Goal: Task Accomplishment & Management: Complete application form

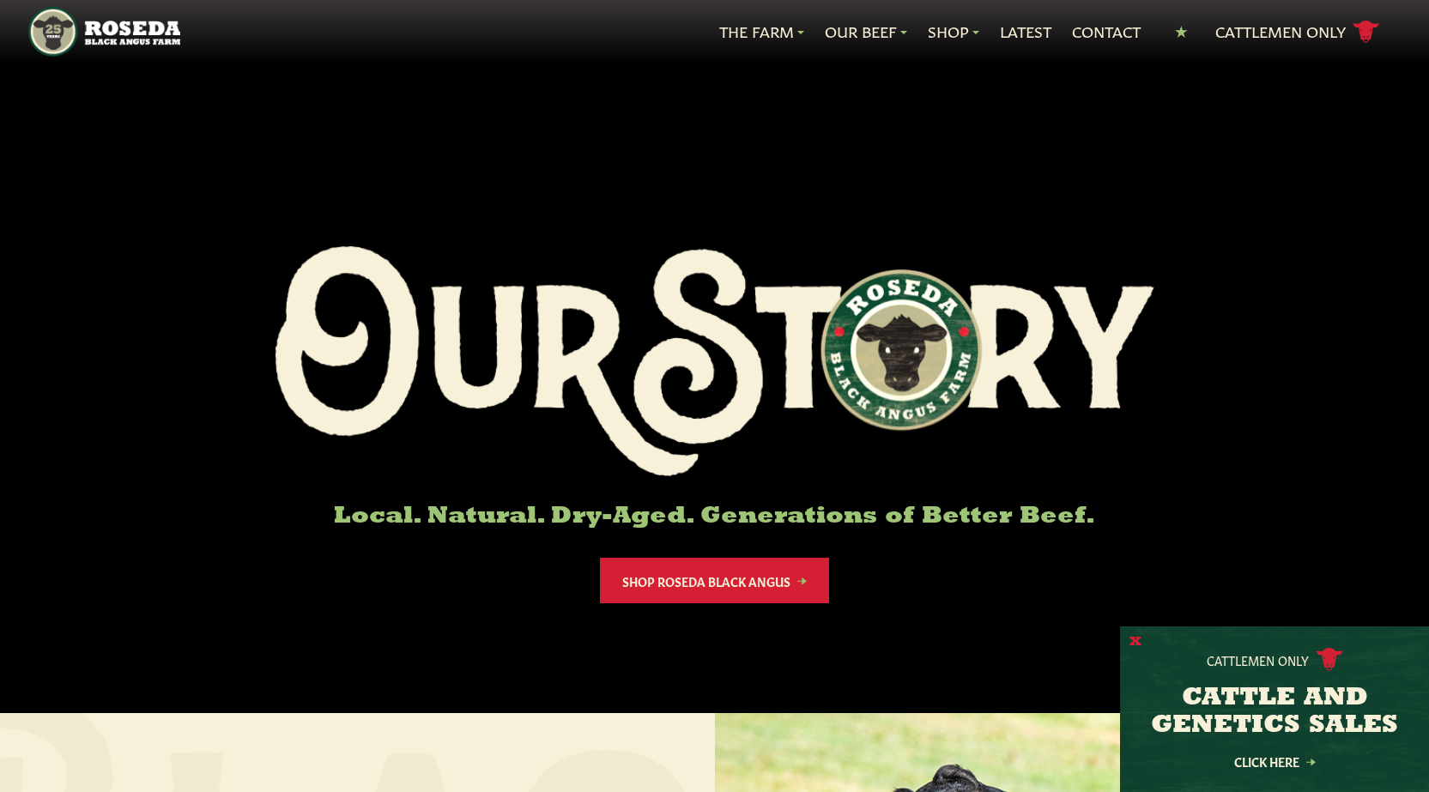
click at [1129, 644] on button "X" at bounding box center [1135, 642] width 12 height 18
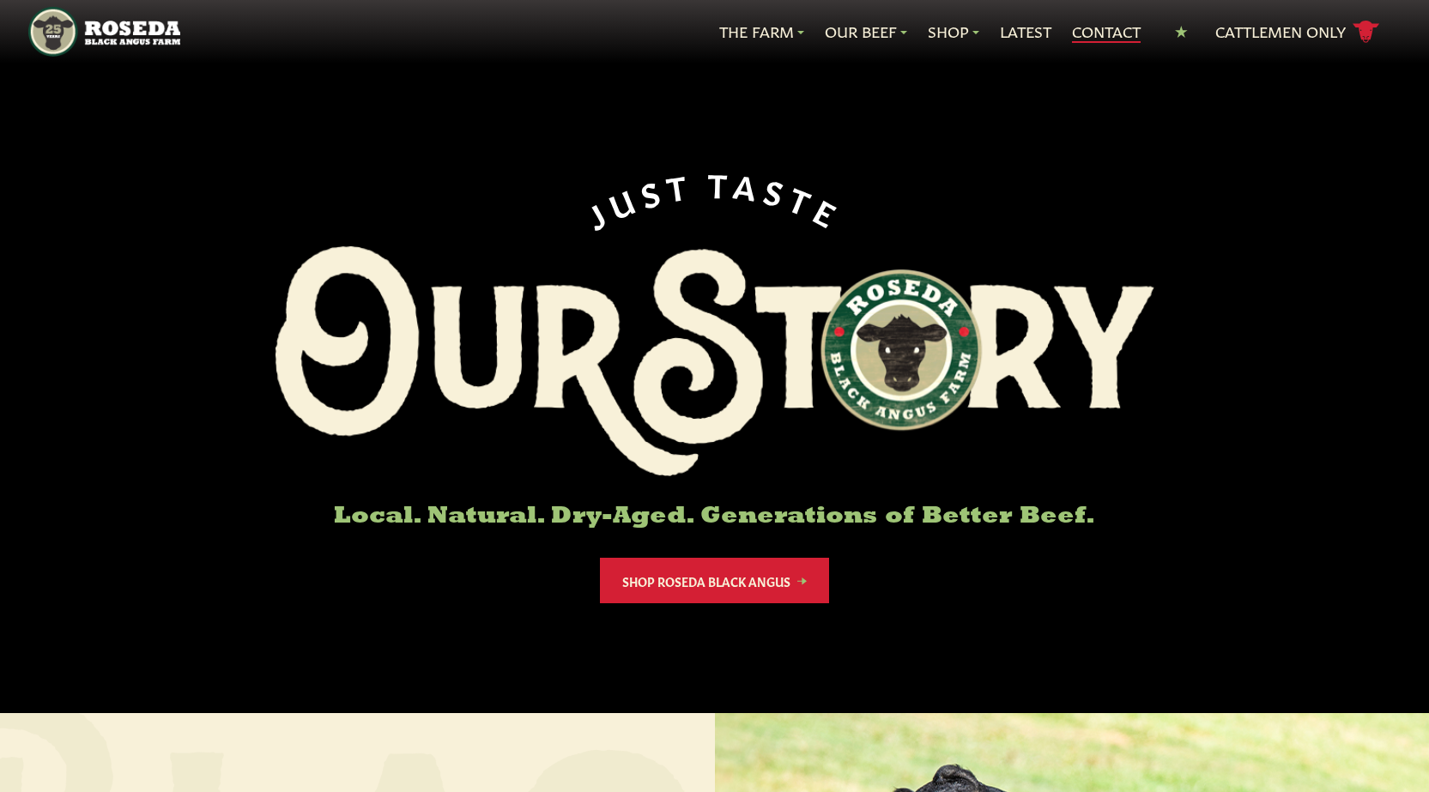
click at [1072, 30] on link "Contact" at bounding box center [1106, 32] width 69 height 22
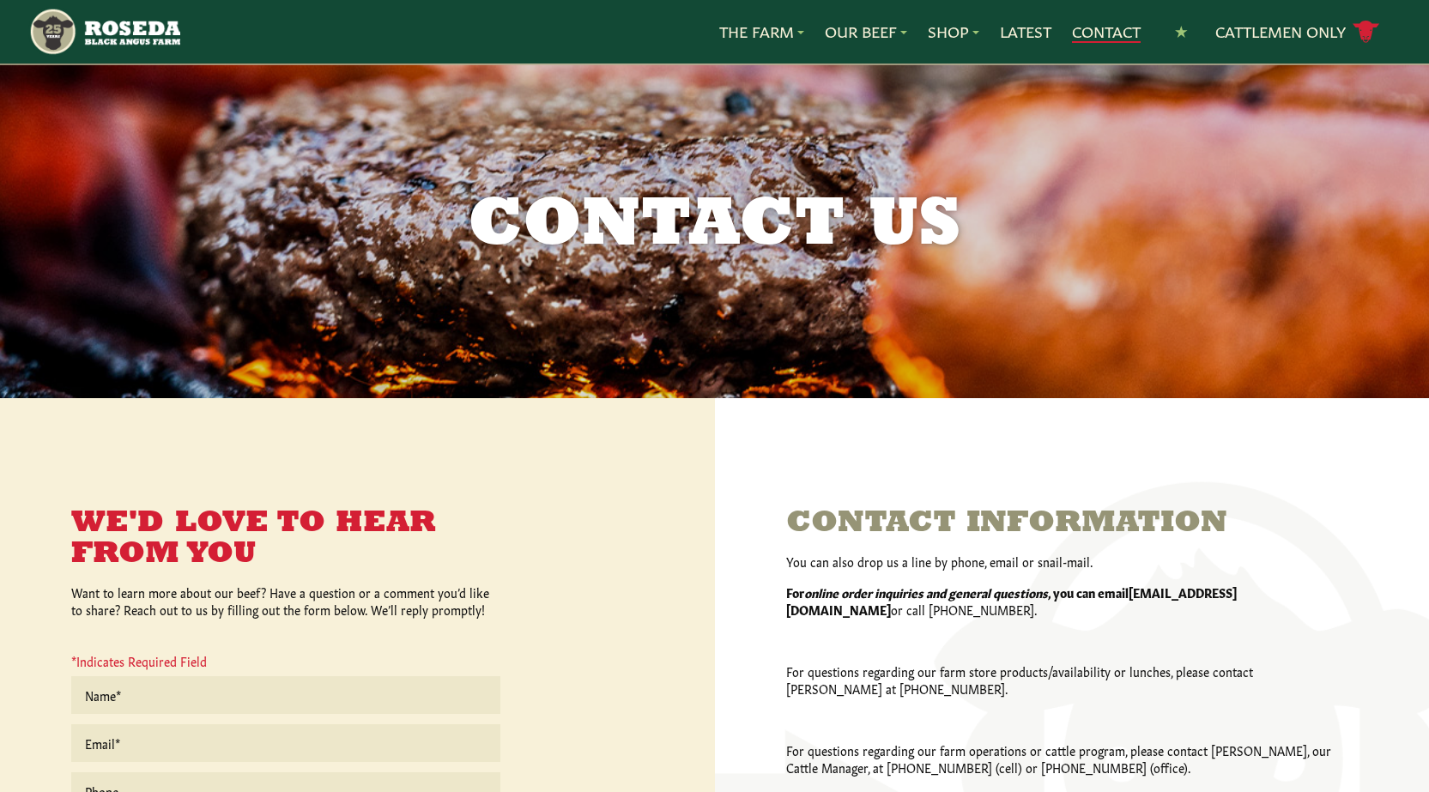
scroll to position [343, 0]
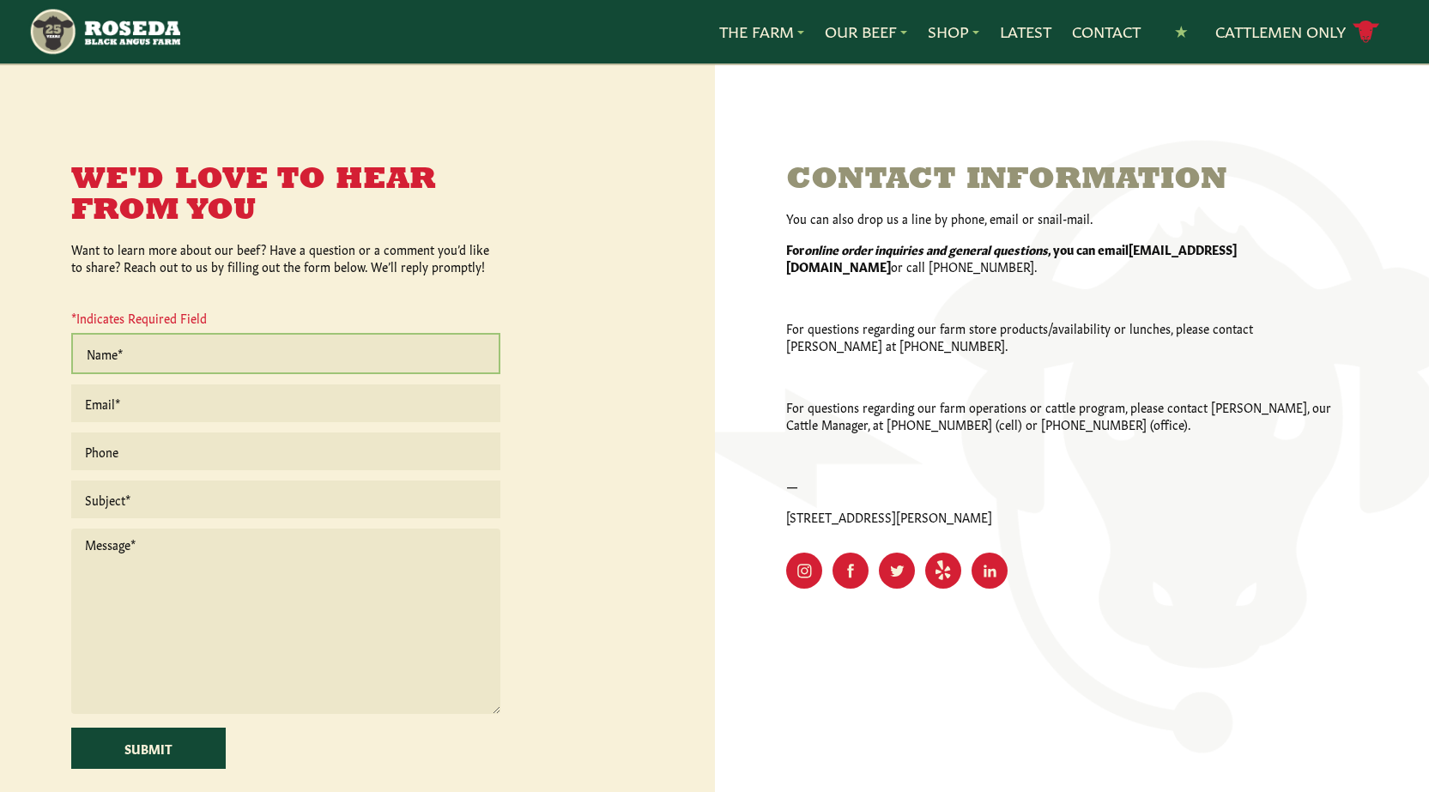
click at [142, 355] on input "text" at bounding box center [285, 353] width 429 height 41
type input "[PERSON_NAME]"
type input "[EMAIL_ADDRESS][DOMAIN_NAME]"
type input "8149805065"
click at [180, 503] on input "text" at bounding box center [285, 497] width 429 height 41
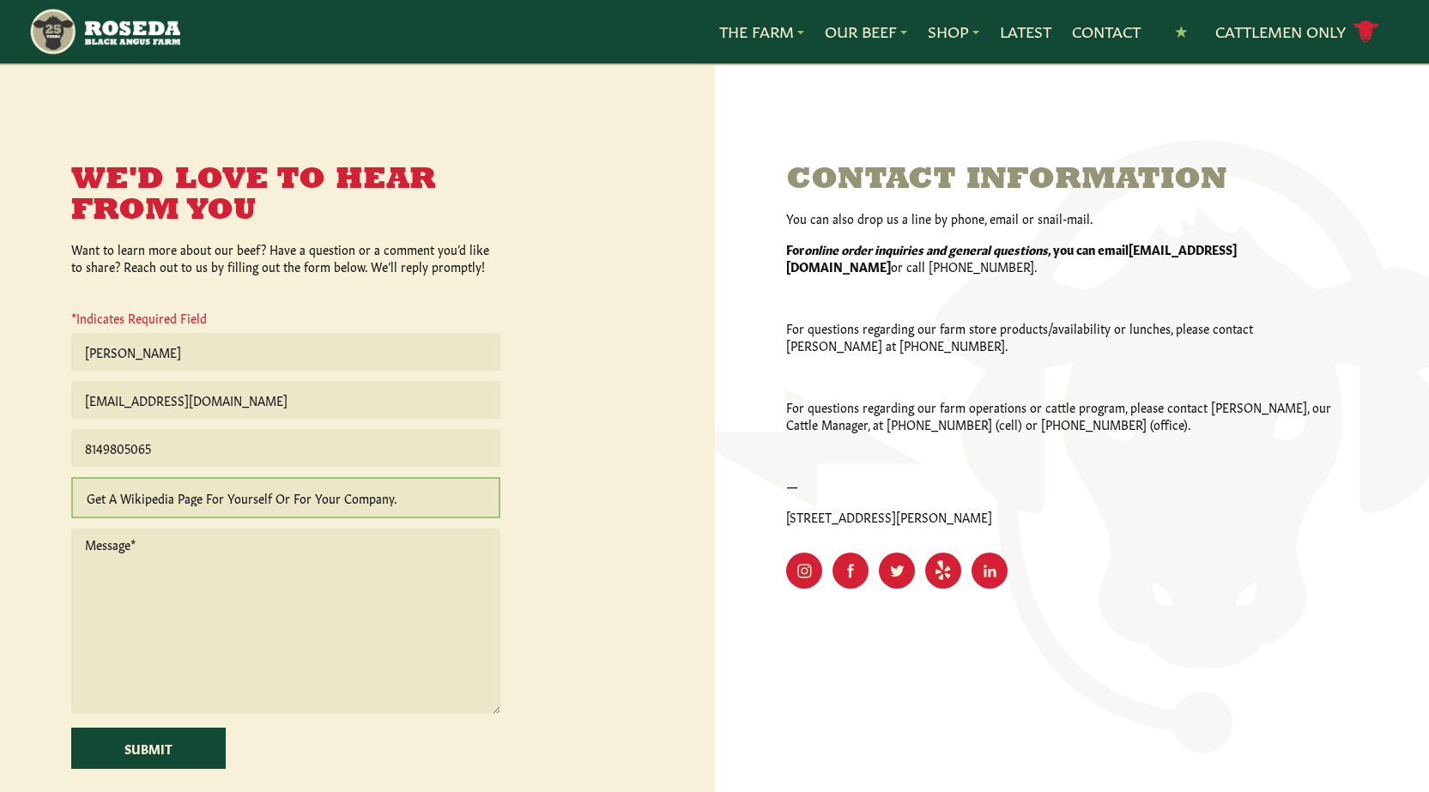
paste input "Wikipedia is considered to be the World’s most significant tool for reference m…"
type input "Get A Wikipedia Page For Yourself Or For Your Company."
click at [174, 635] on textarea at bounding box center [285, 617] width 429 height 185
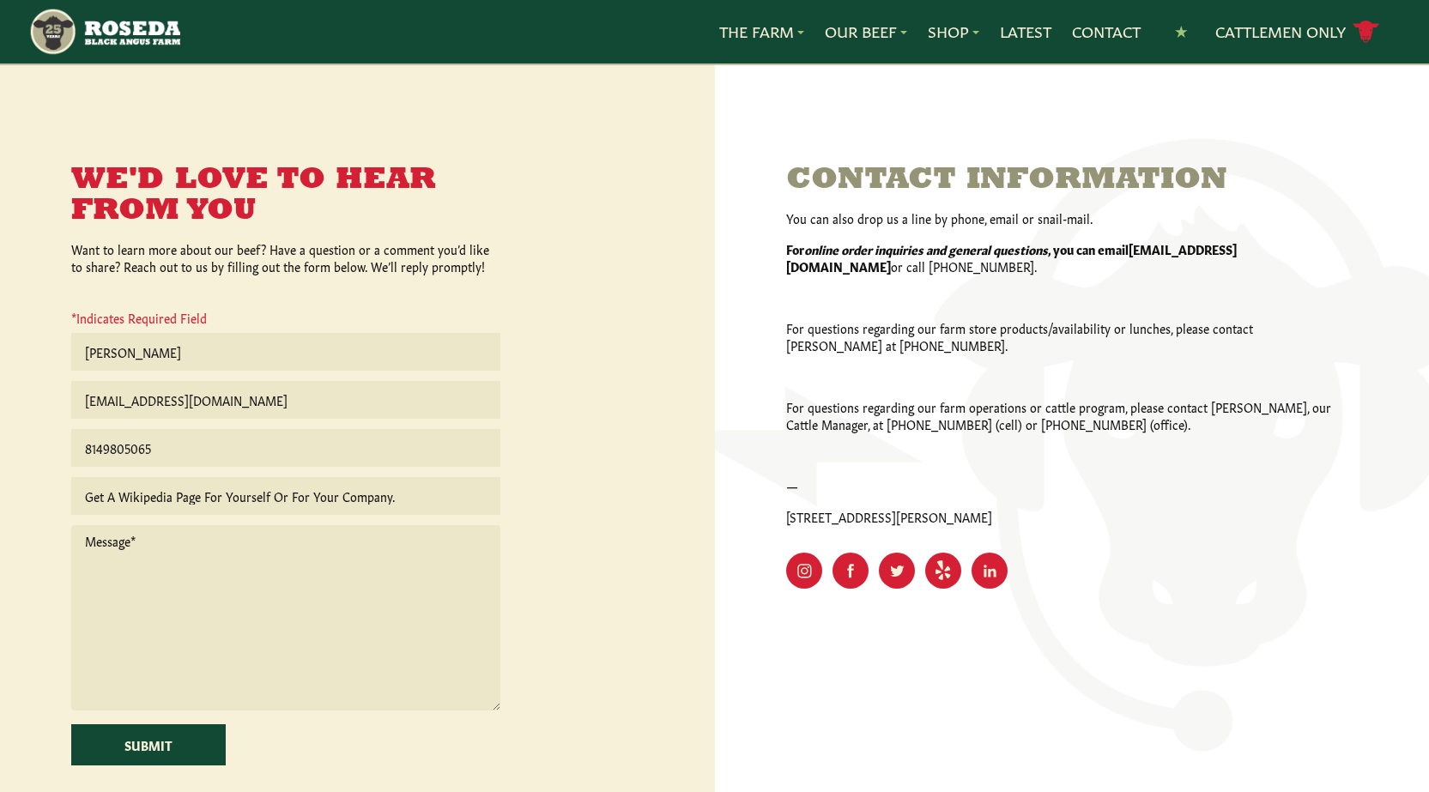
paste textarea "Wikipedia is considered to be the World’s most significant tool for reference m…"
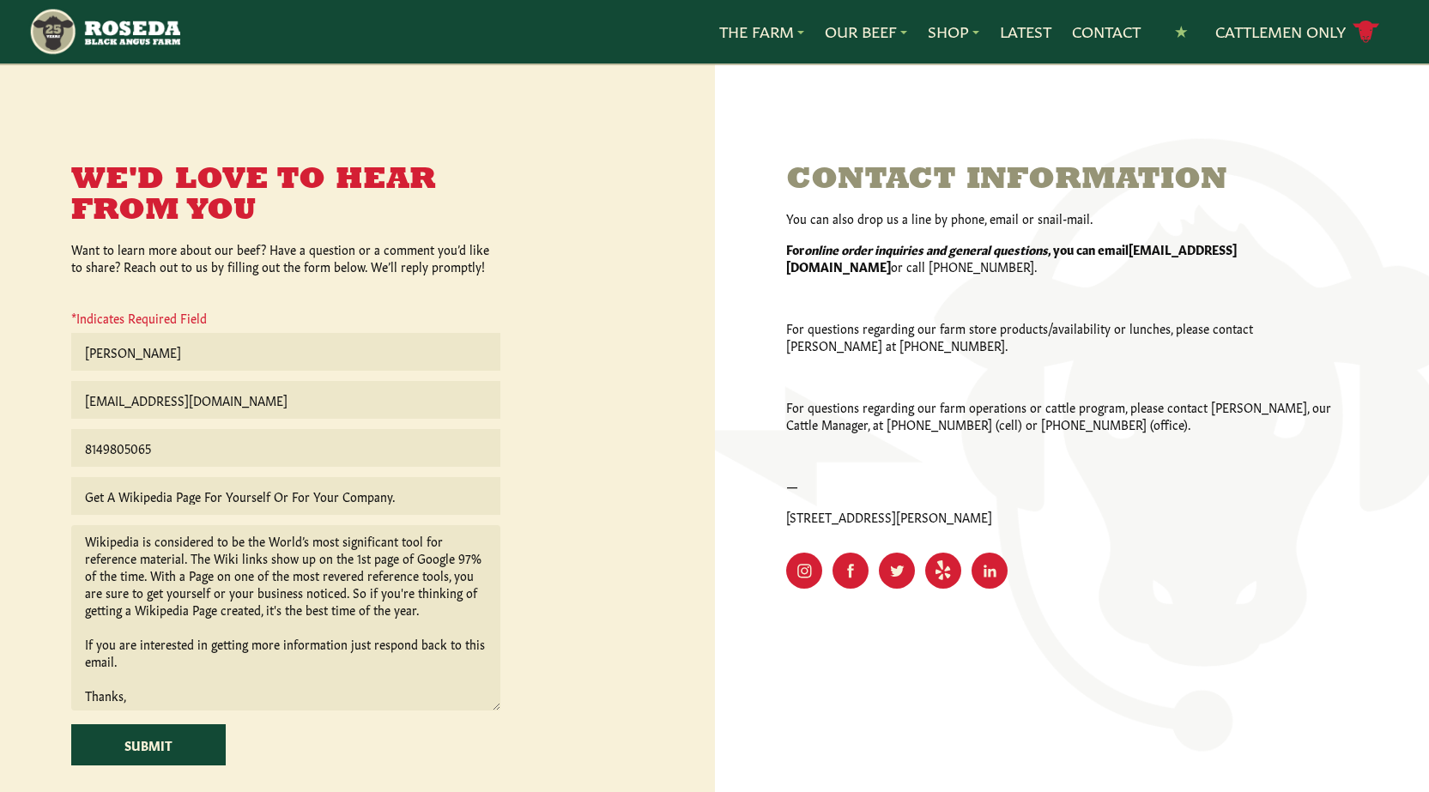
scroll to position [96, 0]
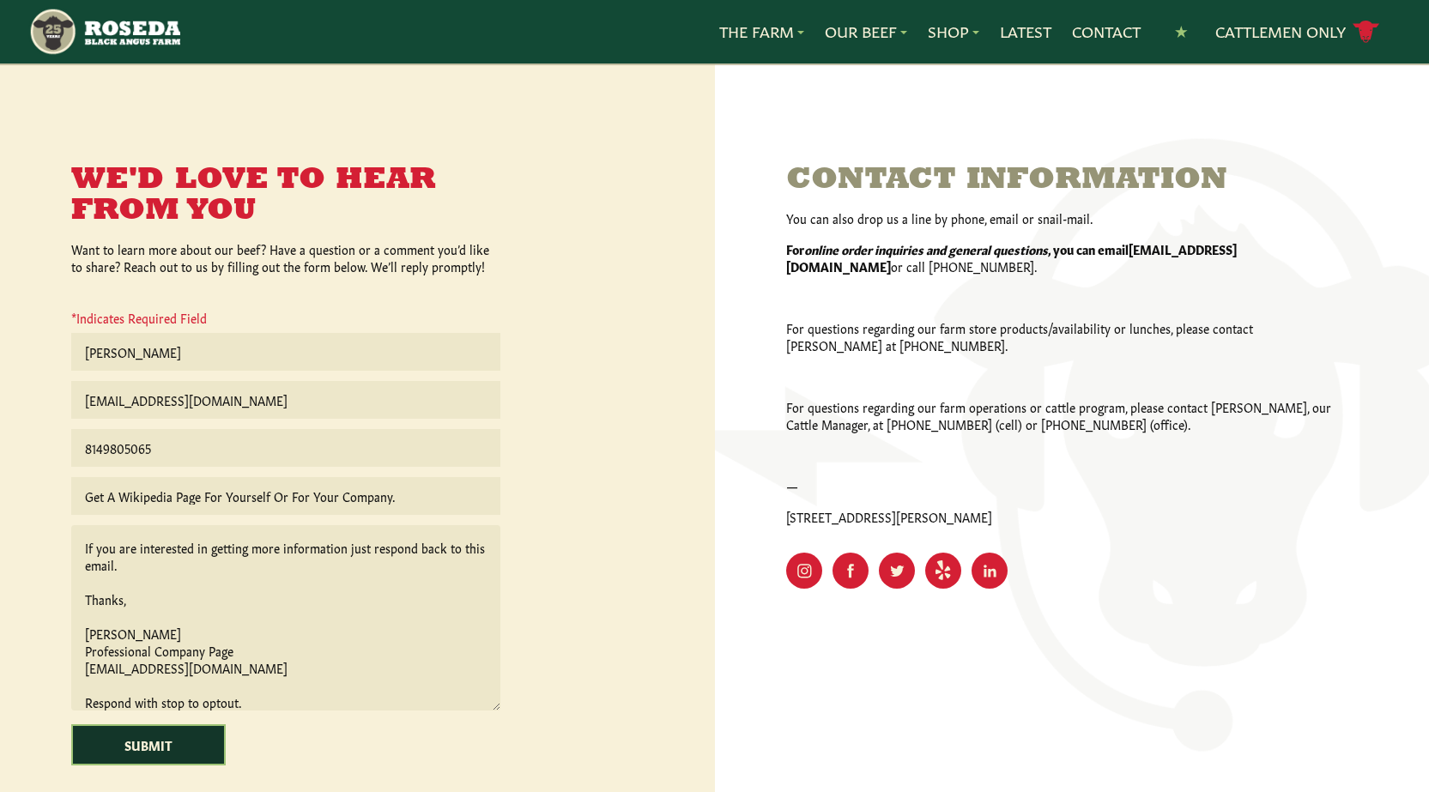
type textarea "Wikipedia is considered to be the World’s most significant tool for reference m…"
click at [154, 735] on input "Submit" at bounding box center [148, 744] width 154 height 41
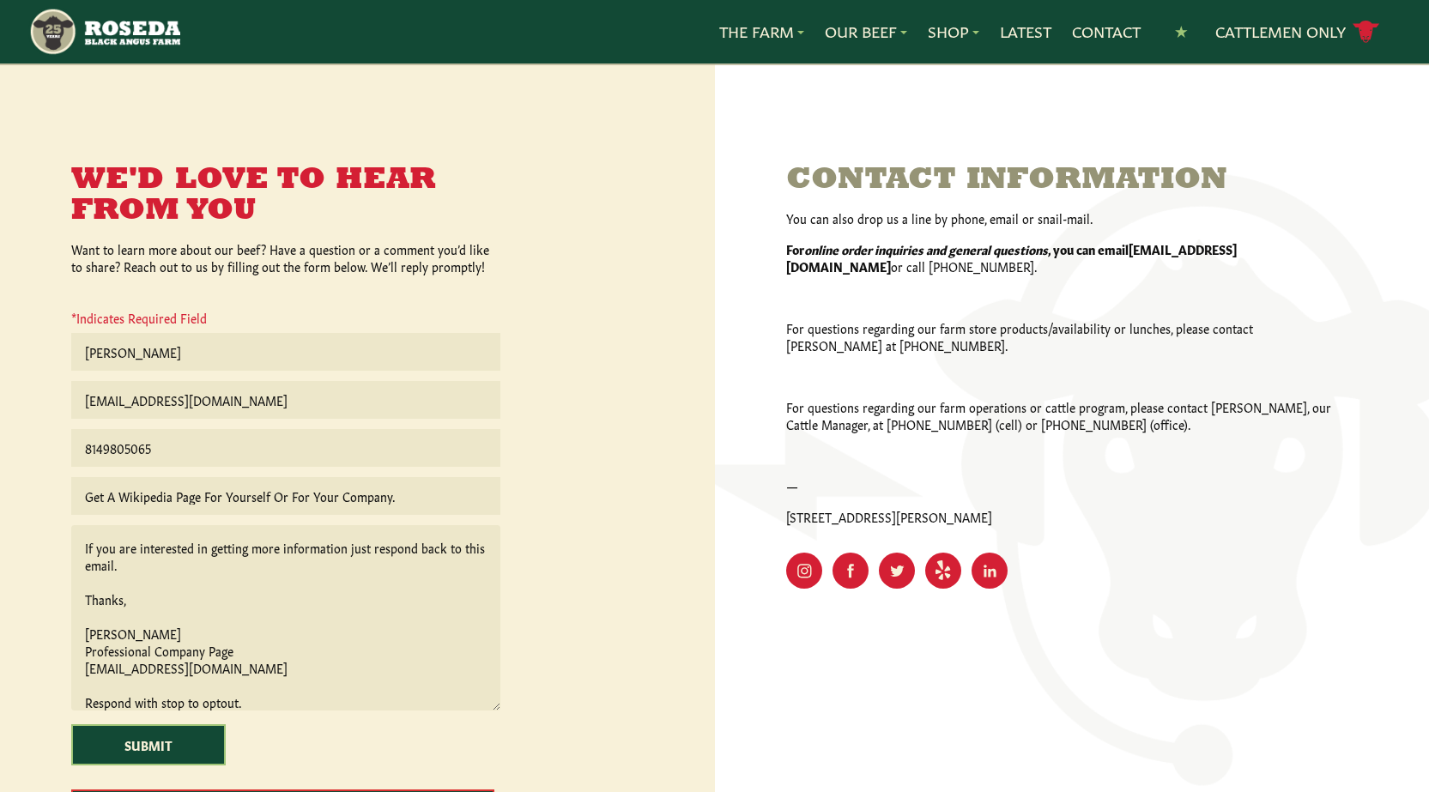
scroll to position [429, 0]
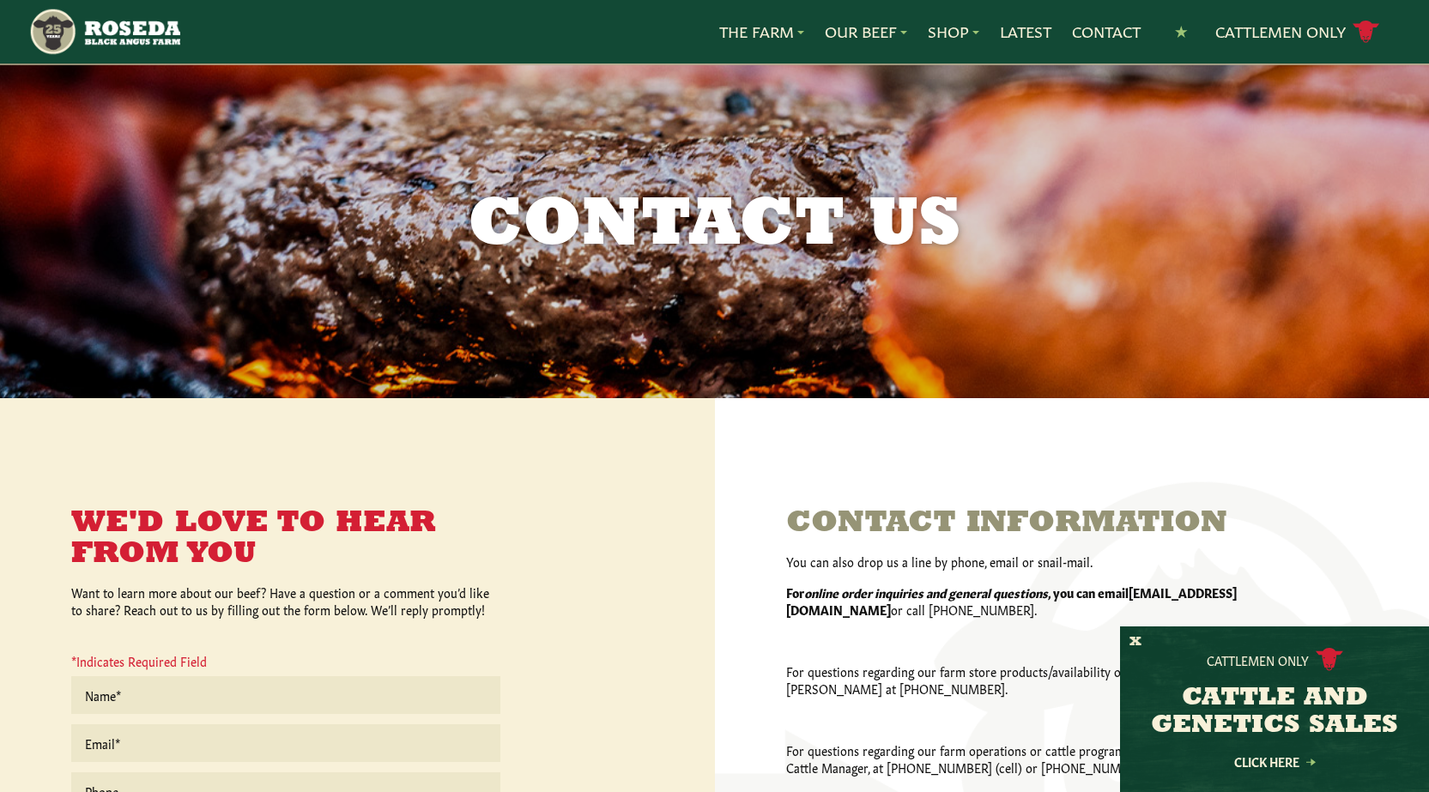
scroll to position [515, 0]
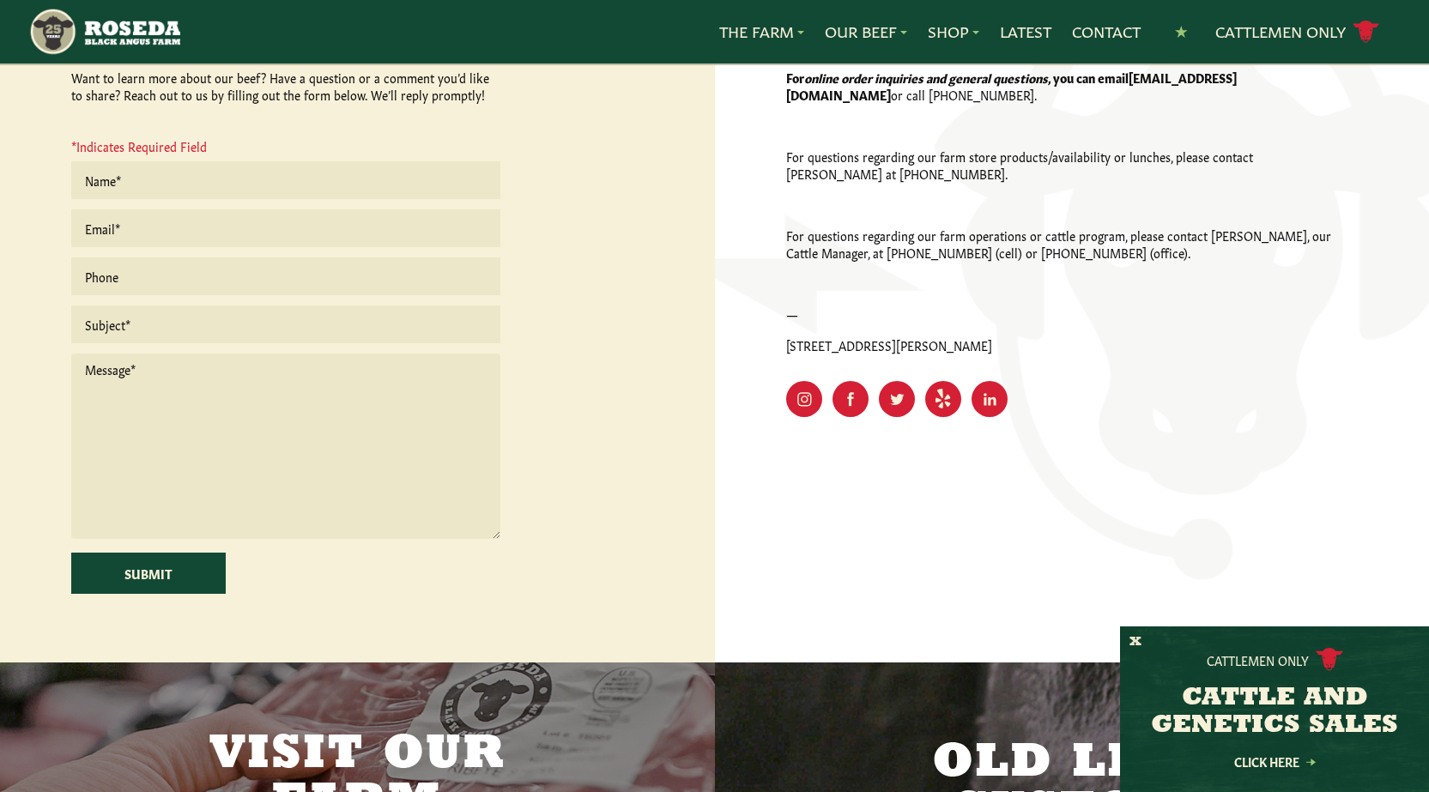
click at [142, 203] on form "Submit" at bounding box center [285, 377] width 429 height 432
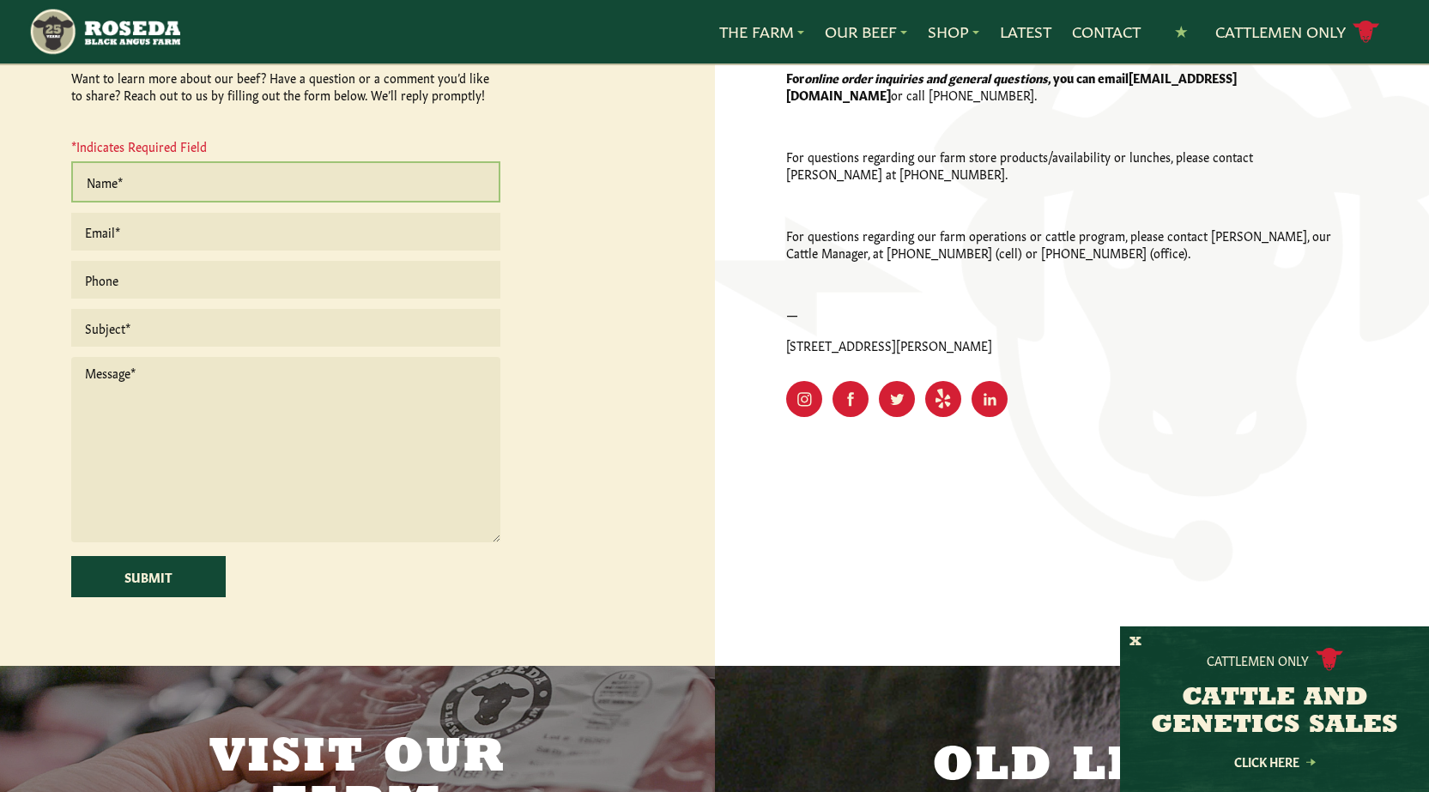
drag, startPoint x: 162, startPoint y: 190, endPoint x: 170, endPoint y: 194, distance: 8.8
click at [162, 190] on input "text" at bounding box center [285, 181] width 429 height 41
type input "[PERSON_NAME]"
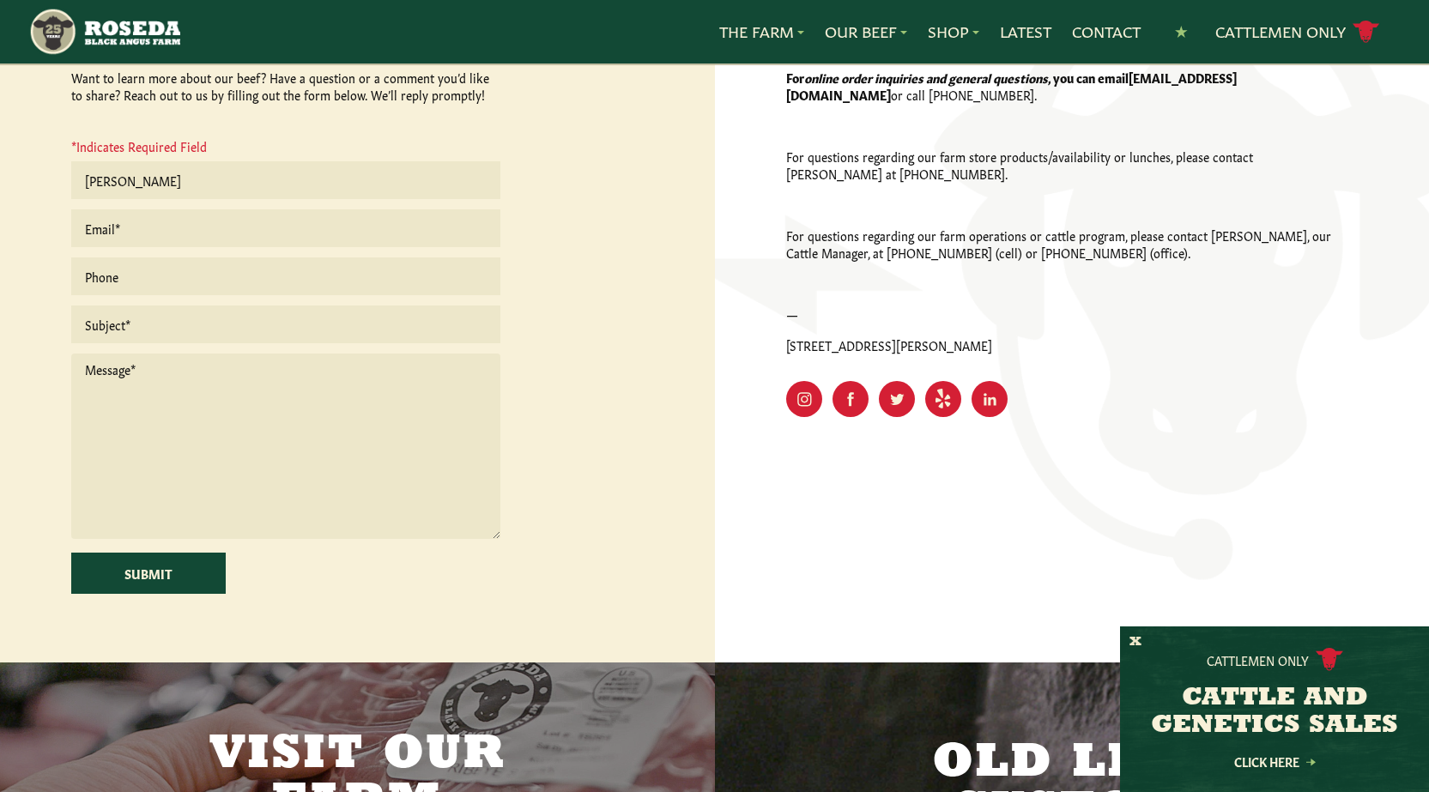
type input "[EMAIL_ADDRESS][DOMAIN_NAME]"
type input "8149805065"
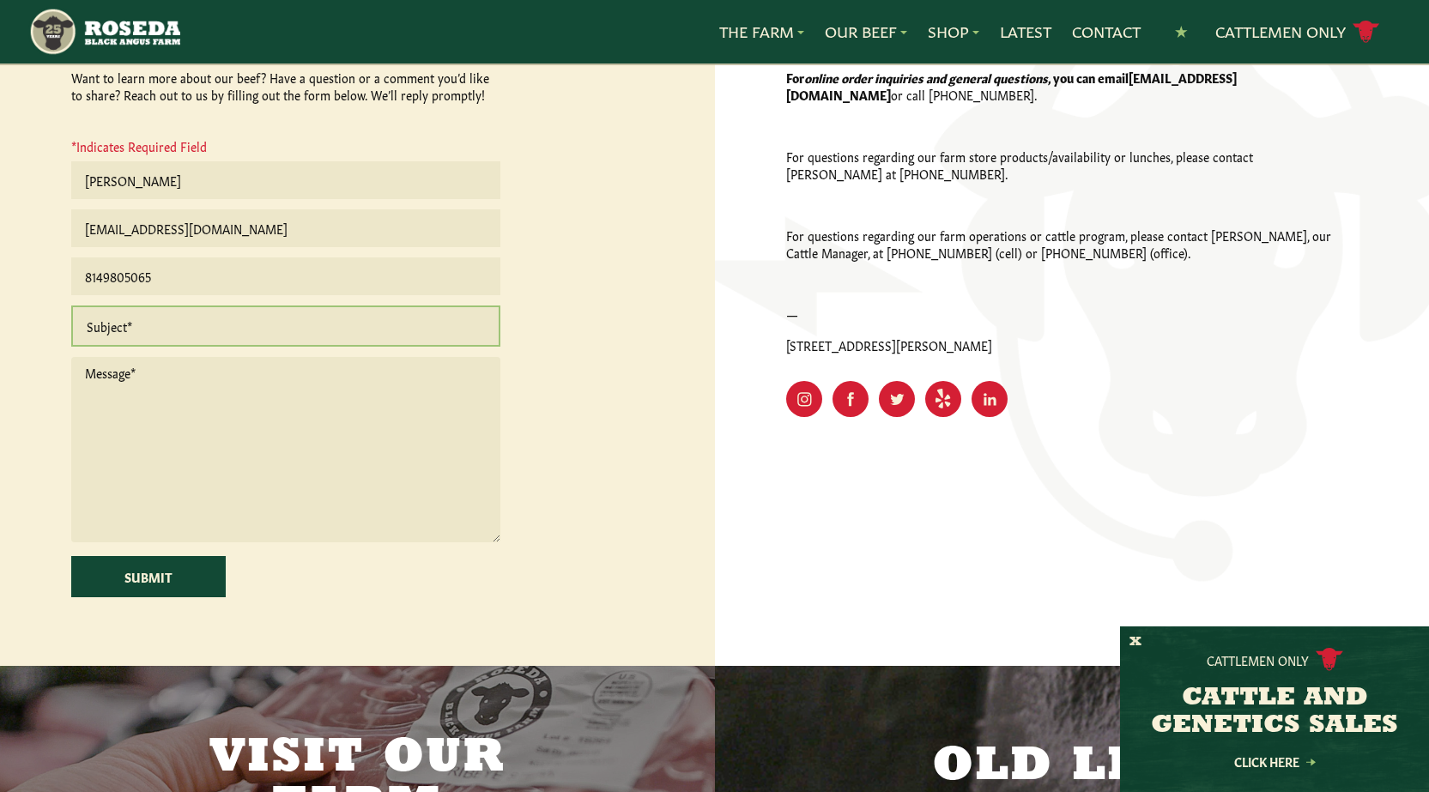
click at [202, 328] on input "text" at bounding box center [285, 325] width 429 height 41
type input "Get A Wikipedia Page For Yourself Or For Your Company."
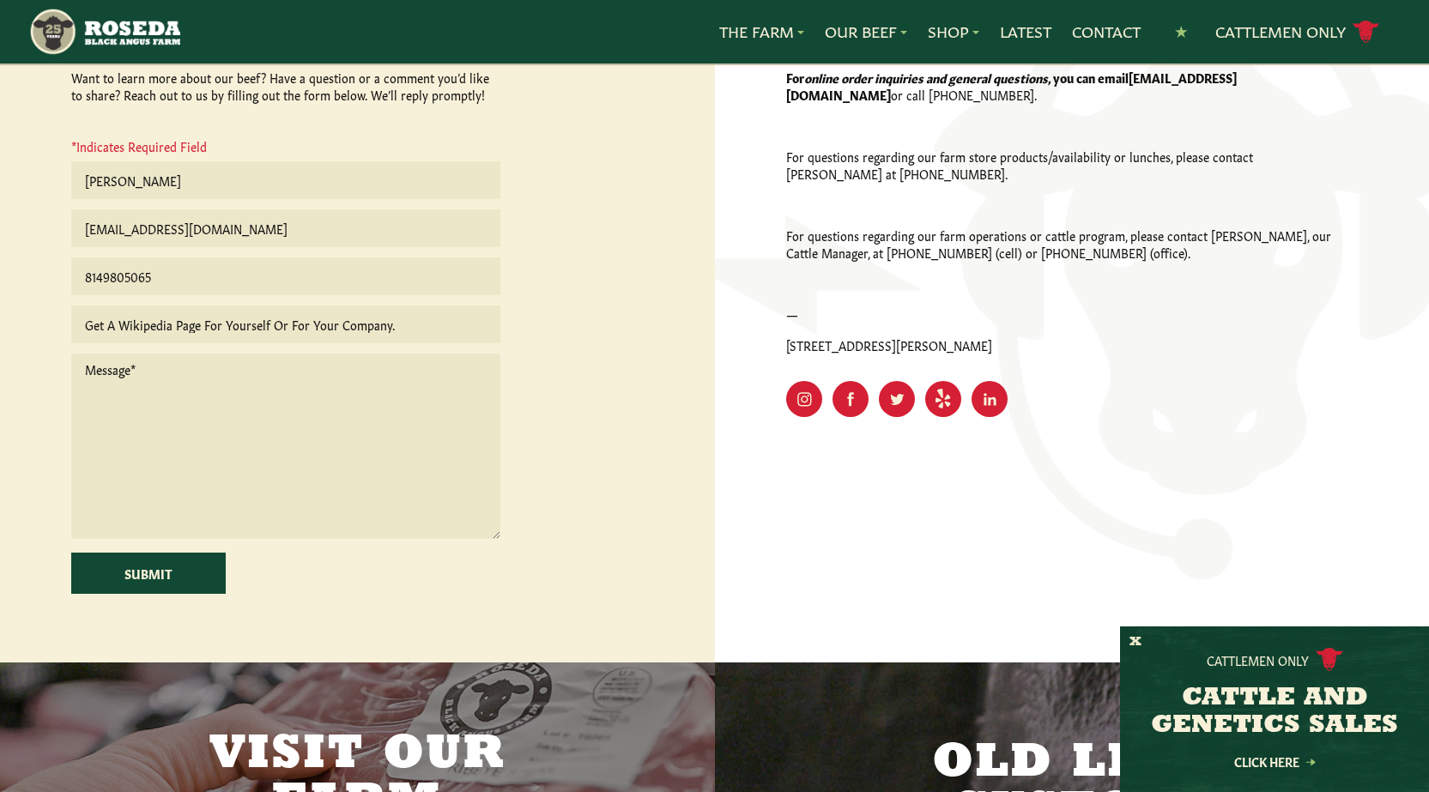
click at [228, 447] on textarea at bounding box center [285, 446] width 429 height 185
paste textarea "Wikipedia is considered to be the World’s most significant tool for reference m…"
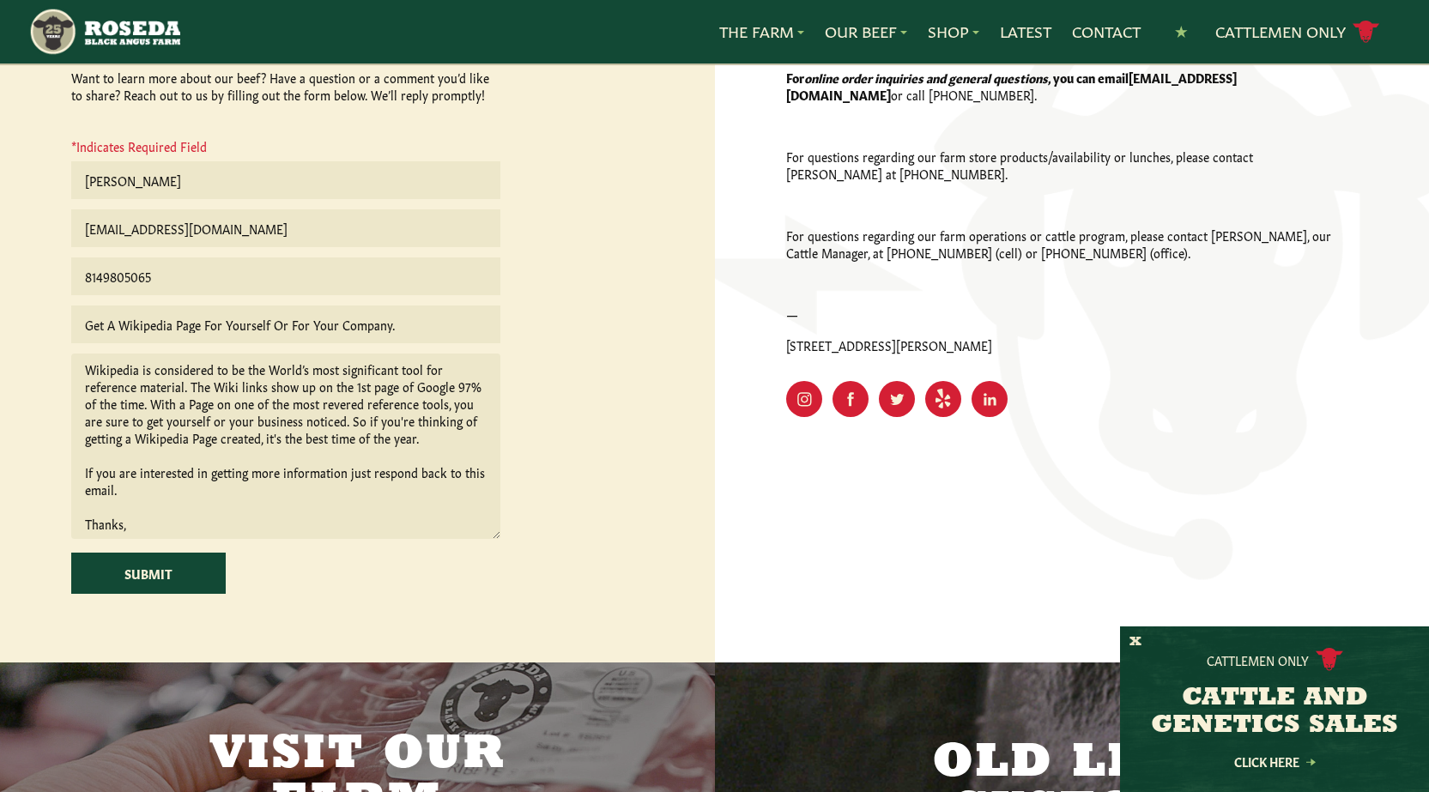
scroll to position [96, 0]
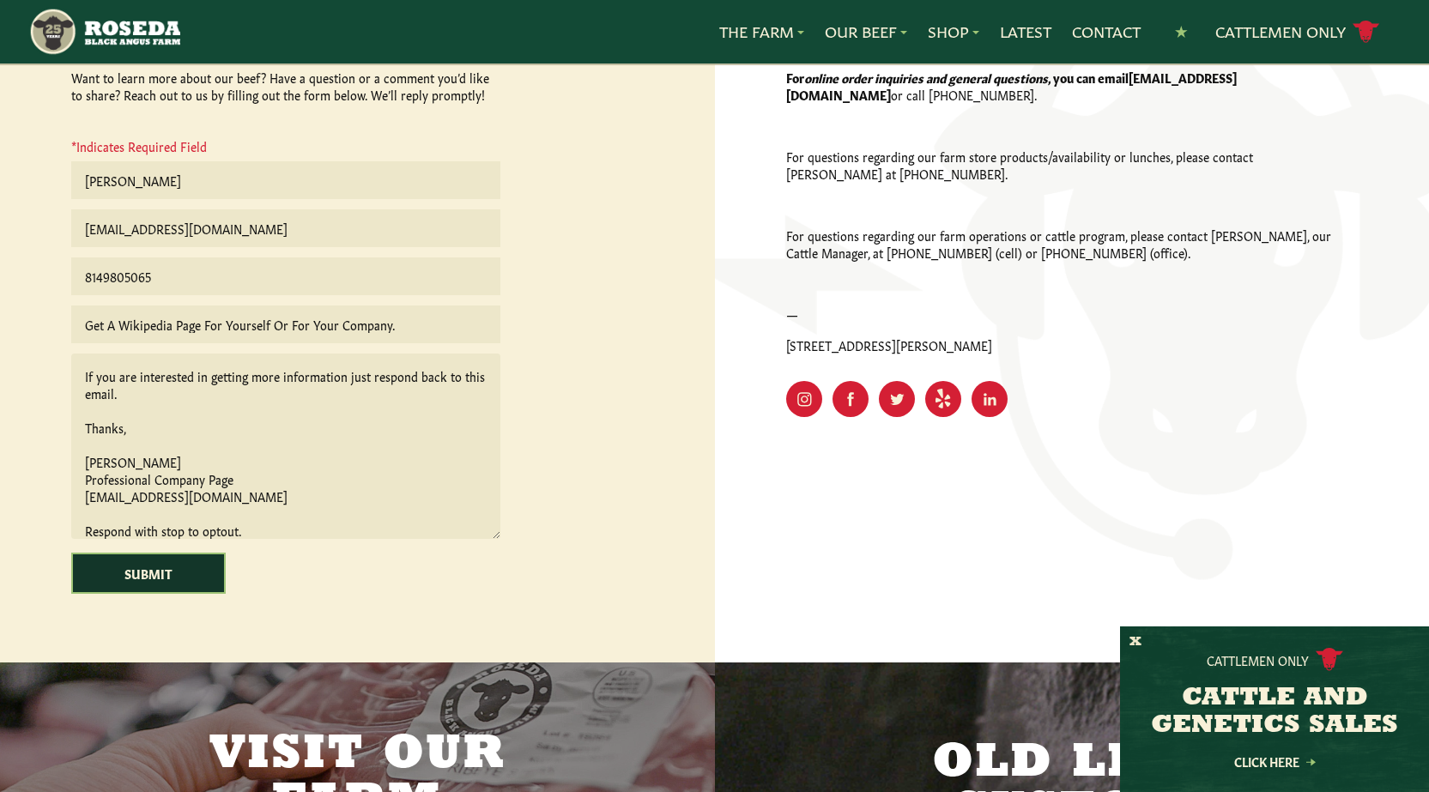
type textarea "Wikipedia is considered to be the World’s most significant tool for reference m…"
click at [185, 584] on input "Submit" at bounding box center [148, 573] width 154 height 41
